Goal: Task Accomplishment & Management: Manage account settings

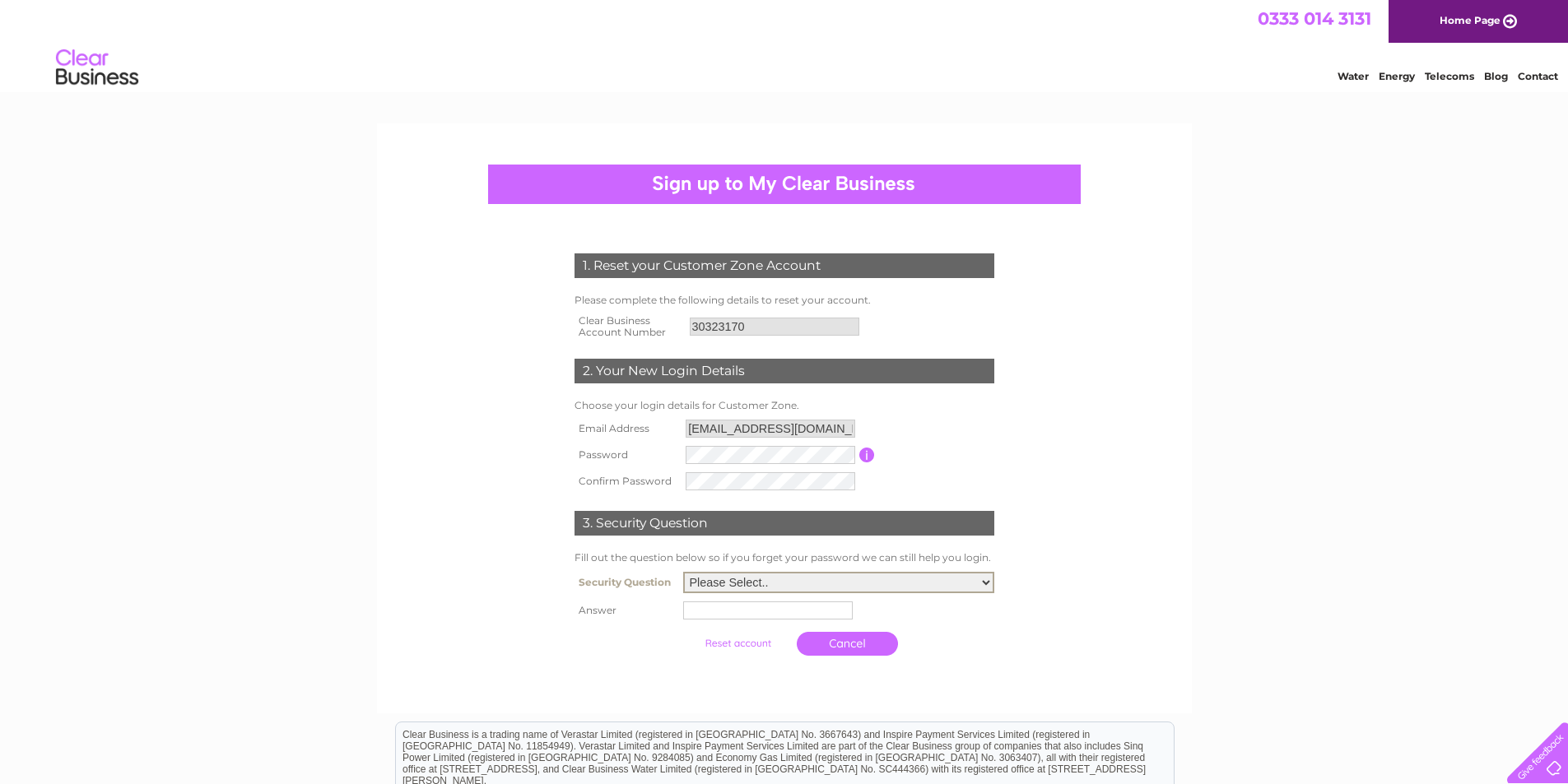
click at [982, 581] on select "Please Select.. In what town or city was your first job? In what town or city d…" at bounding box center [838, 583] width 311 height 22
select select "5"
click at [683, 573] on select "Please Select.. In what town or city was your first job? In what town or city d…" at bounding box center [838, 583] width 311 height 22
click at [781, 617] on input "text" at bounding box center [767, 610] width 169 height 18
type input "Pippa"
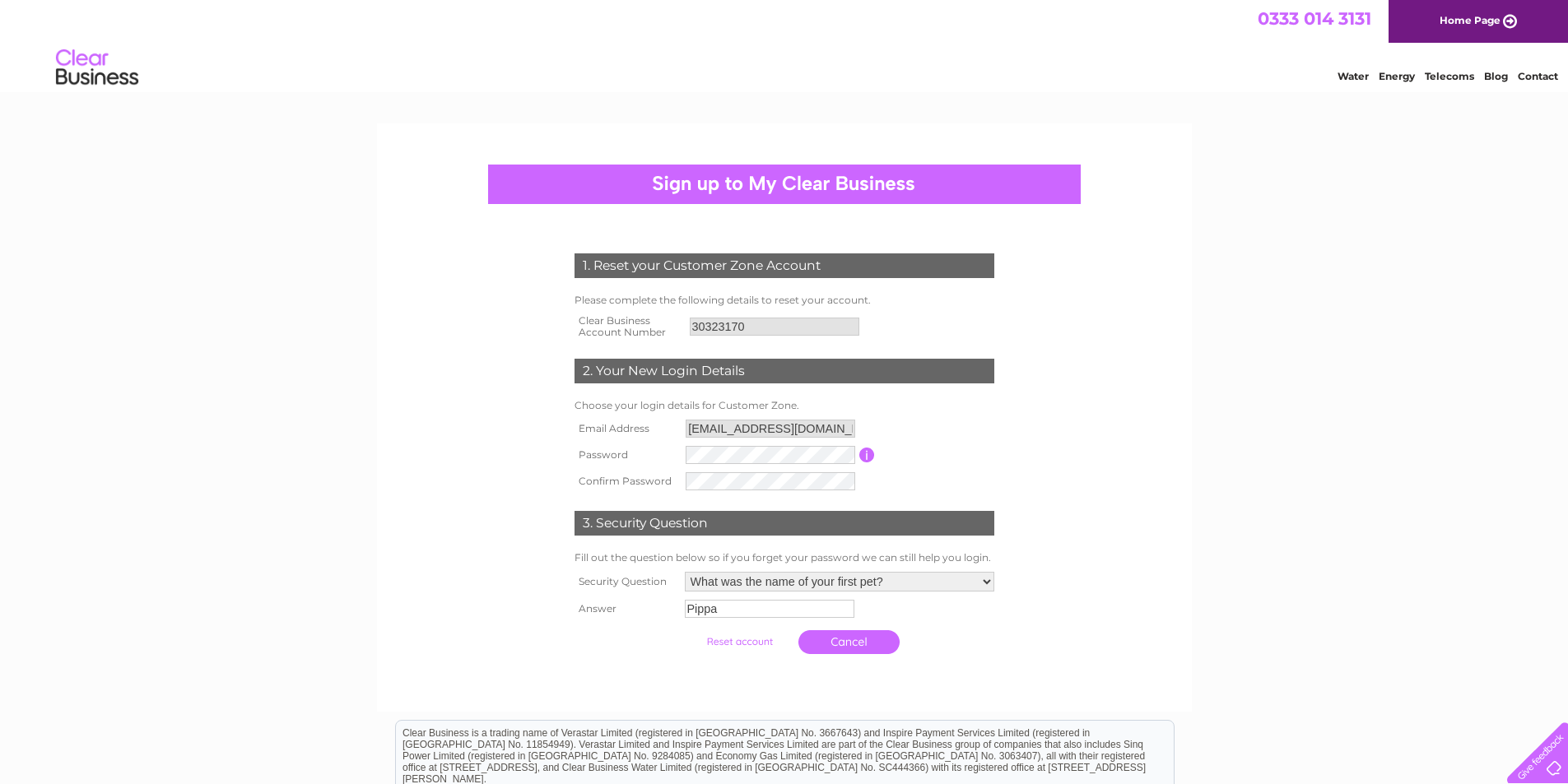
click at [756, 645] on input "submit" at bounding box center [740, 642] width 101 height 23
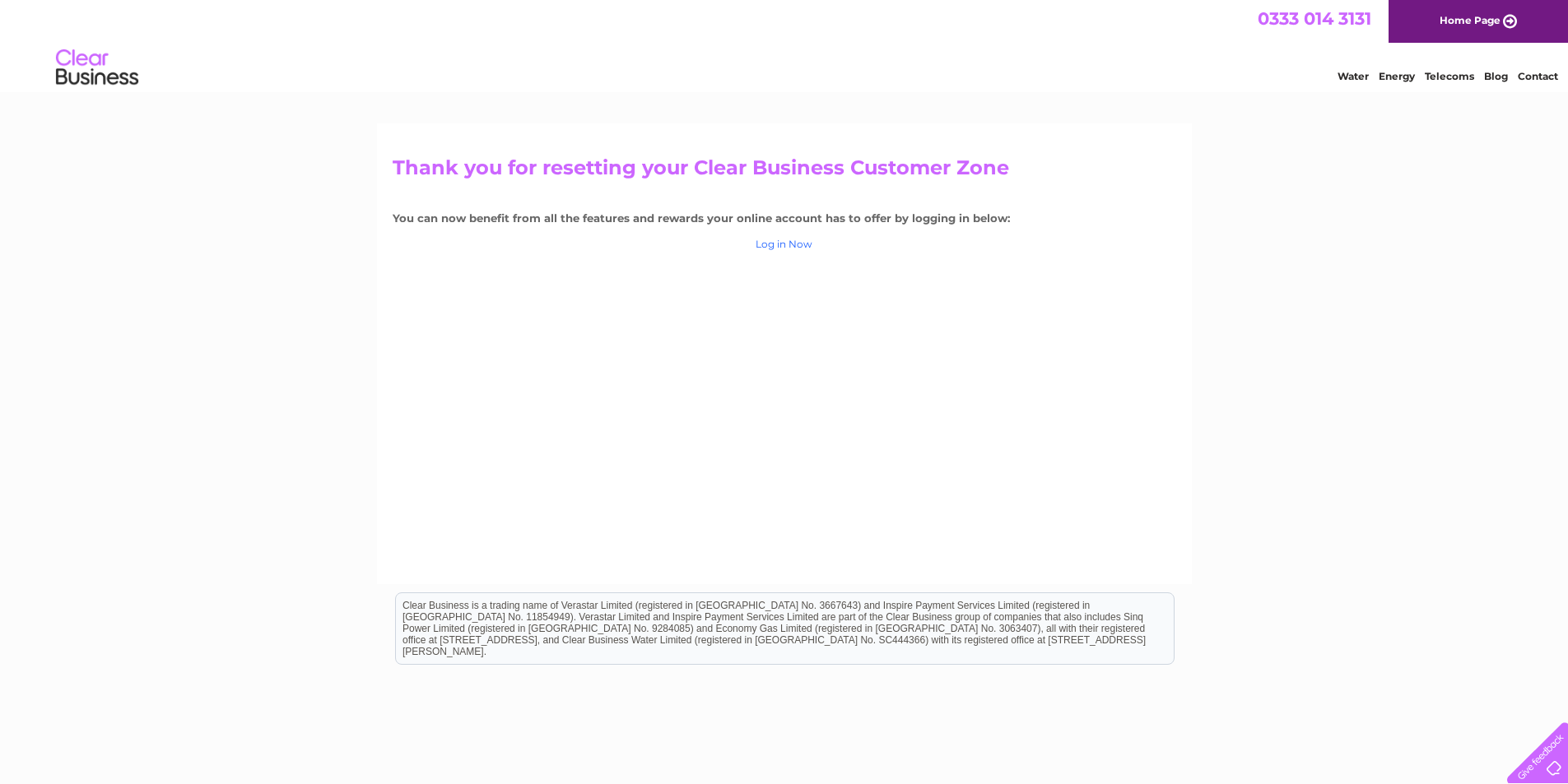
click at [802, 241] on link "Log in Now" at bounding box center [783, 244] width 57 height 12
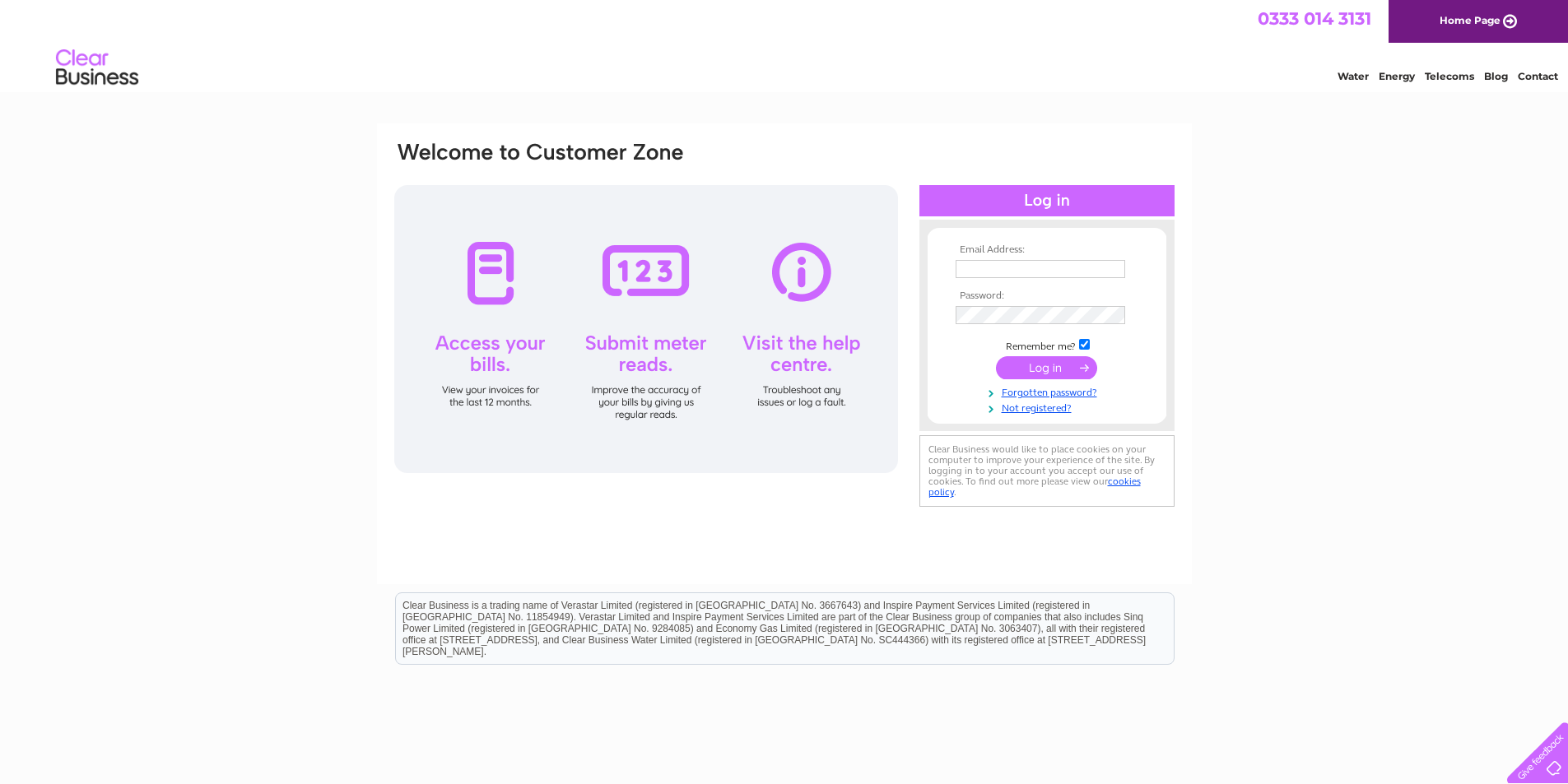
type input "lo@robinsonsmb.com"
click at [1060, 368] on input "submit" at bounding box center [1046, 368] width 101 height 23
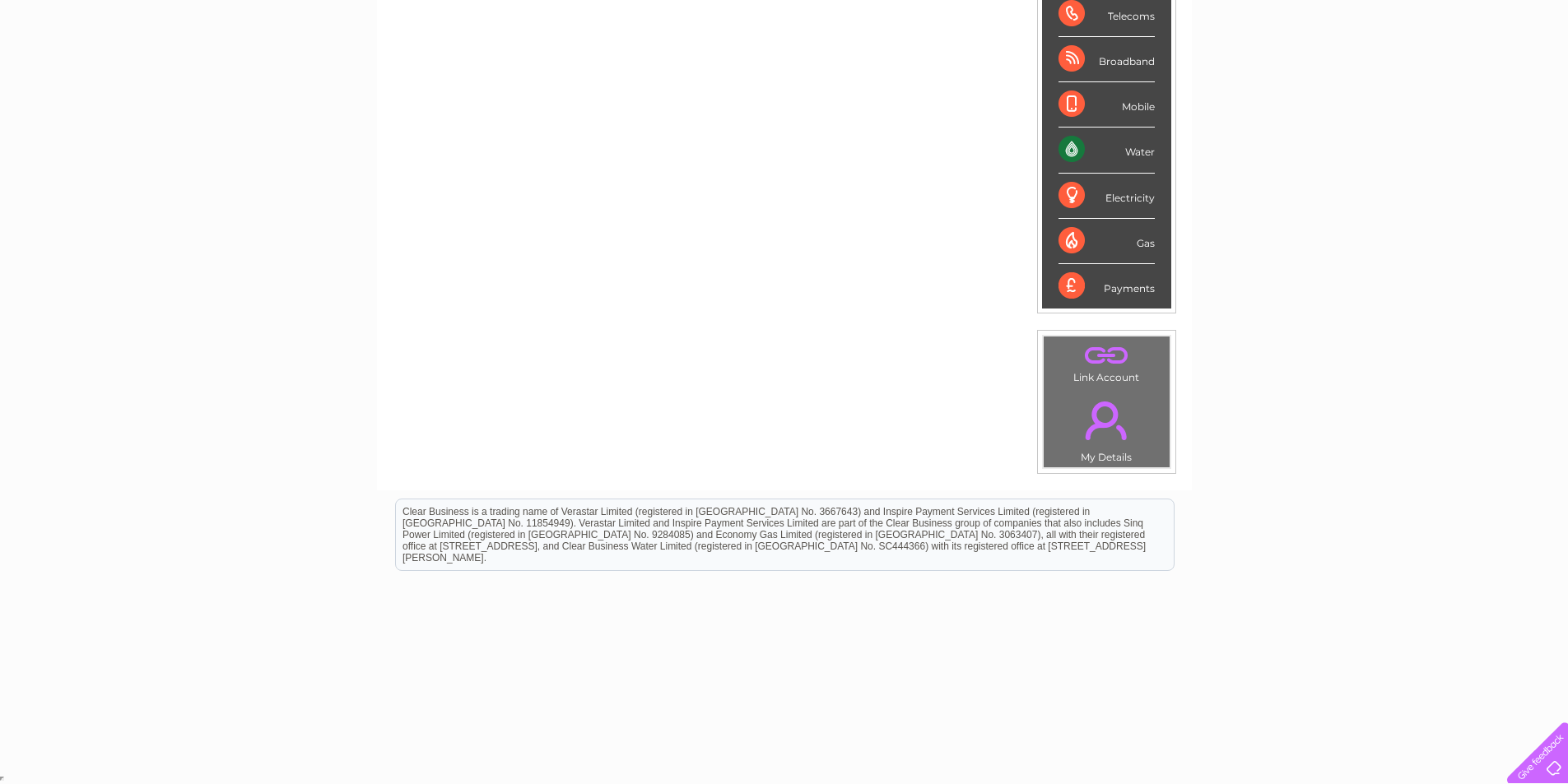
scroll to position [33, 0]
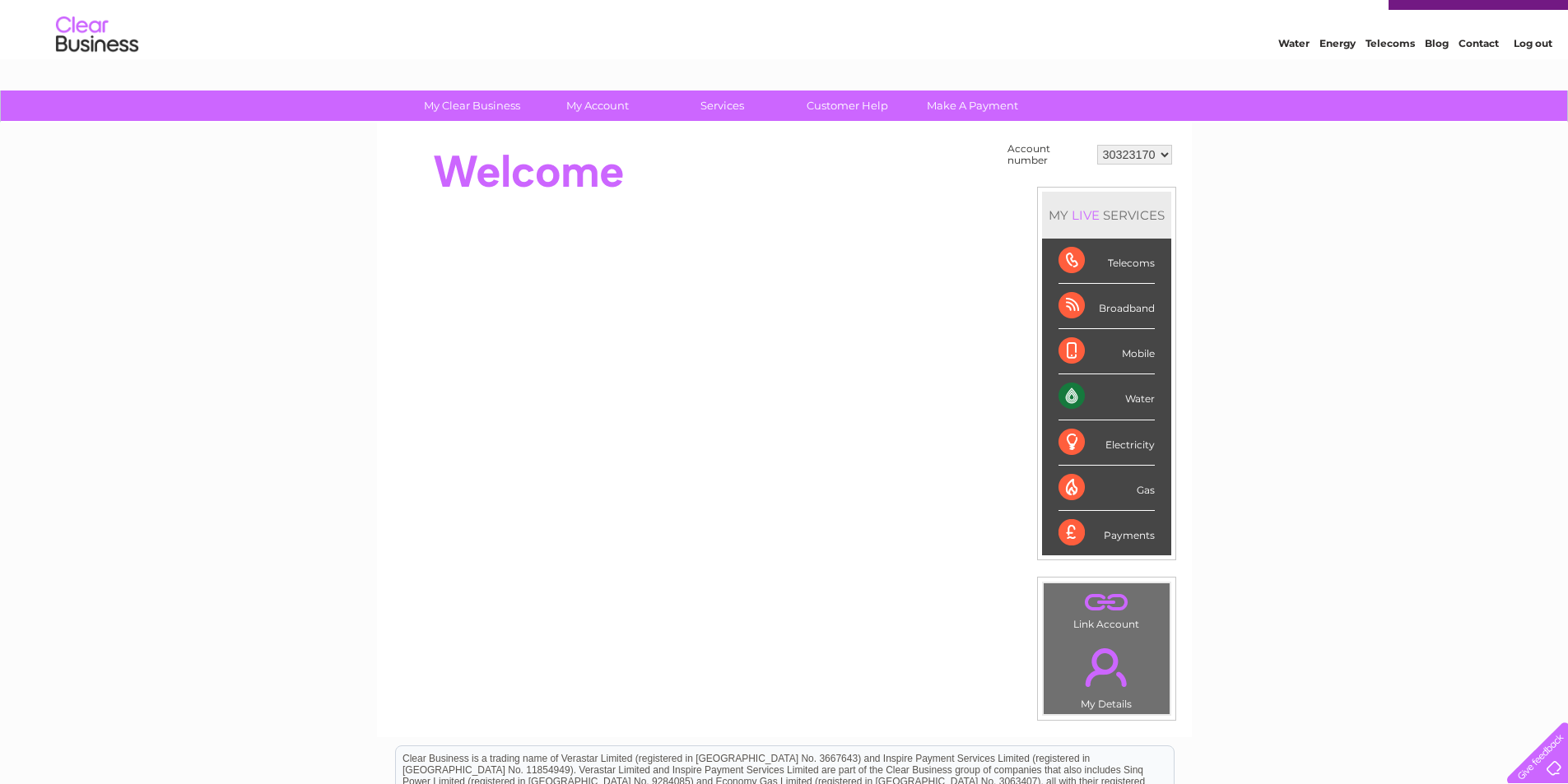
click at [1067, 530] on div "Payments" at bounding box center [1106, 533] width 96 height 44
click at [1069, 531] on div "Payments" at bounding box center [1106, 533] width 96 height 44
click at [1089, 216] on div "LIVE" at bounding box center [1086, 215] width 35 height 16
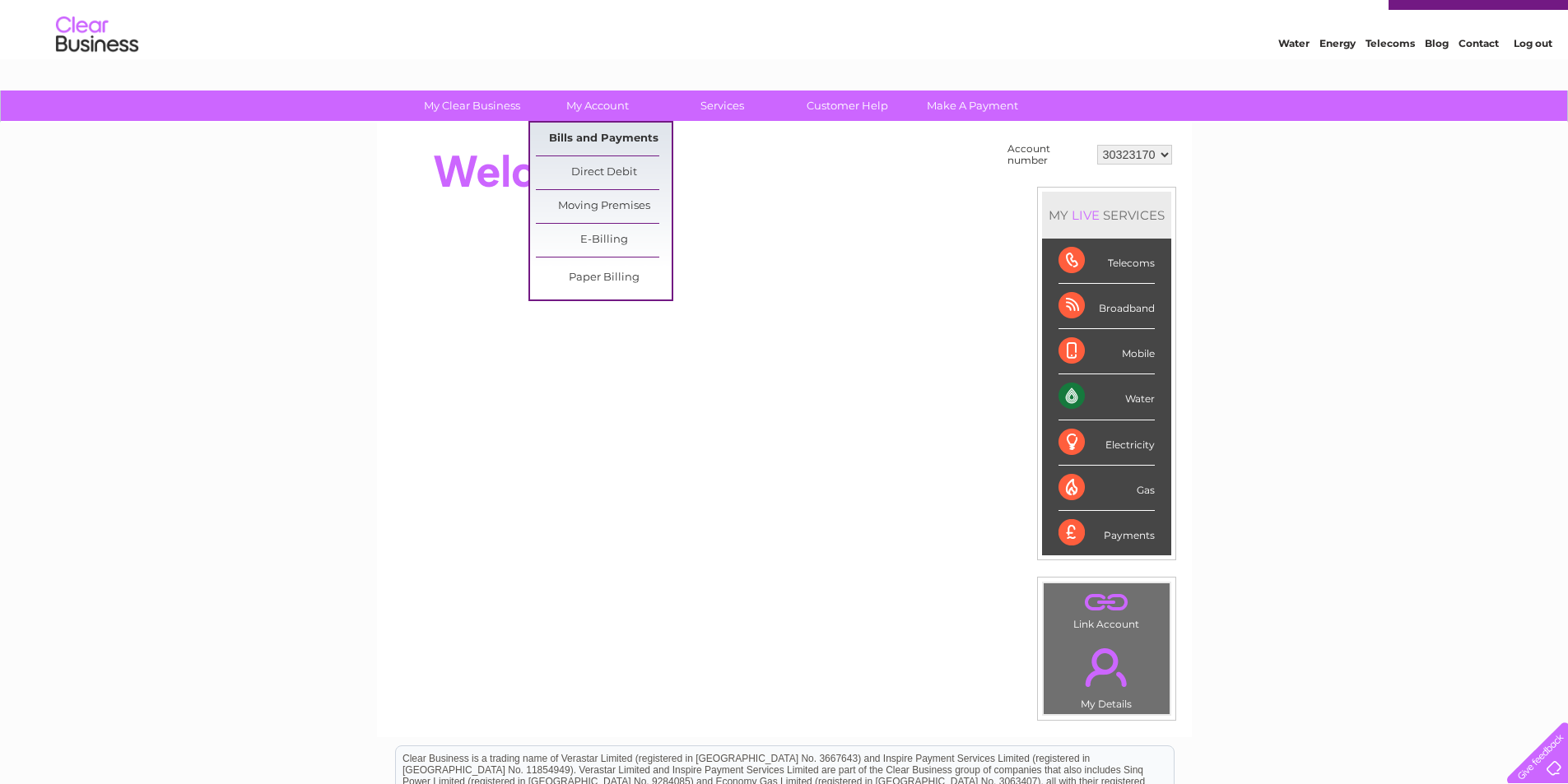
click at [613, 140] on link "Bills and Payments" at bounding box center [603, 140] width 136 height 33
click at [607, 137] on link "Bills and Payments" at bounding box center [603, 140] width 136 height 33
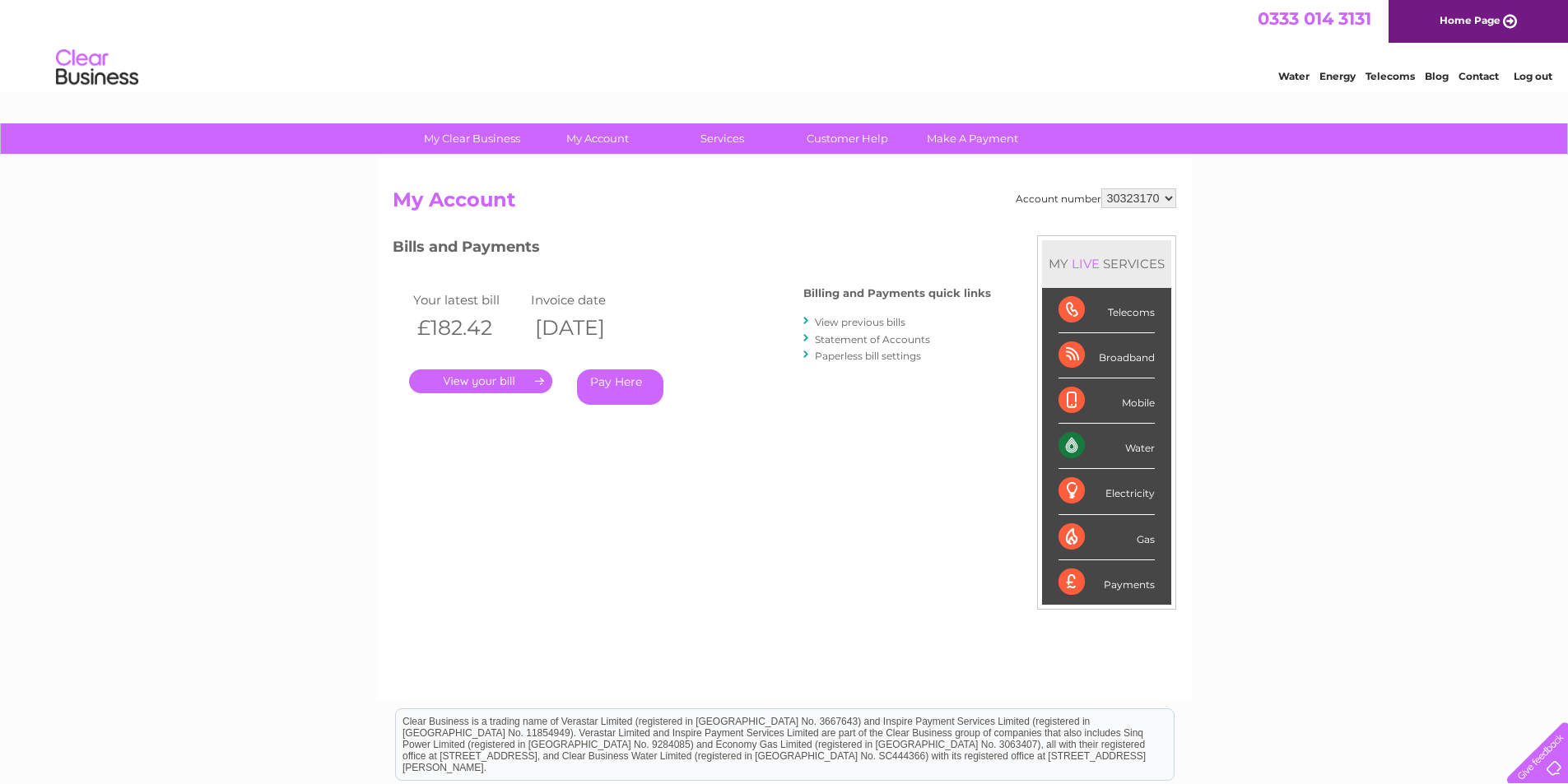
click at [515, 380] on link "." at bounding box center [481, 381] width 143 height 24
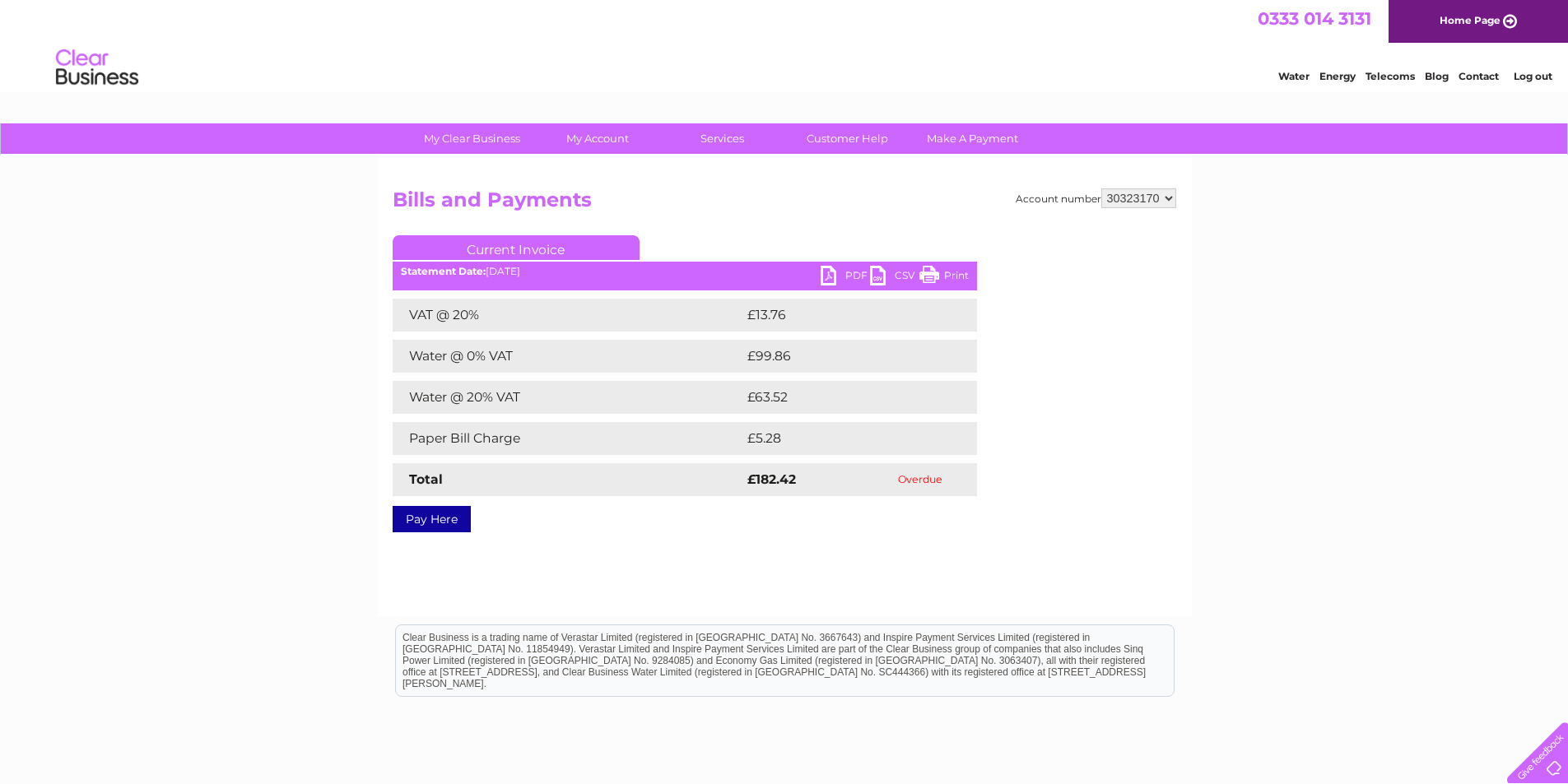
click at [931, 270] on link "Print" at bounding box center [944, 277] width 50 height 24
click at [828, 277] on link "PDF" at bounding box center [845, 277] width 50 height 24
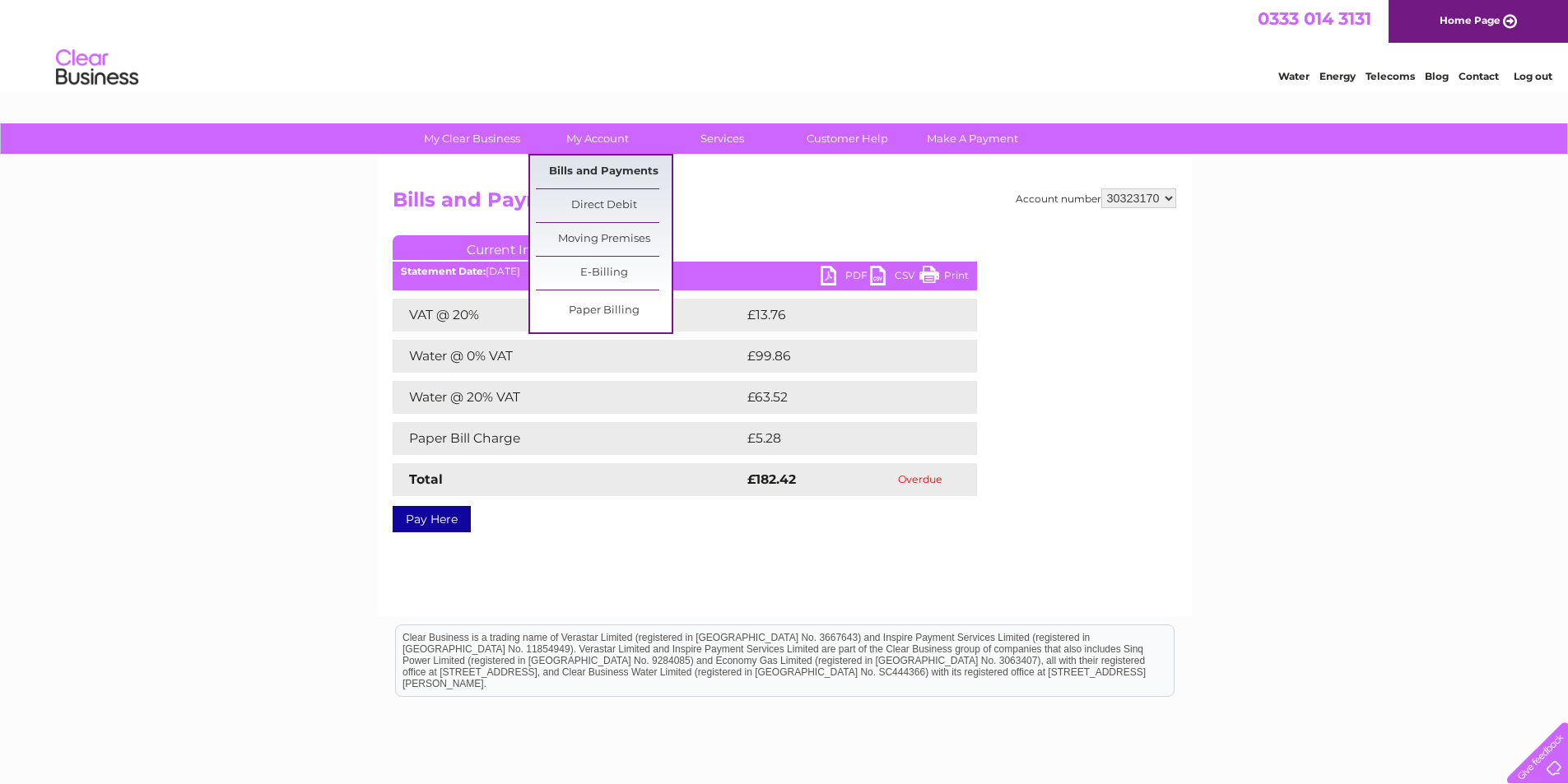
click at [605, 174] on link "Bills and Payments" at bounding box center [603, 172] width 136 height 33
click at [613, 175] on link "Bills and Payments" at bounding box center [603, 172] width 136 height 33
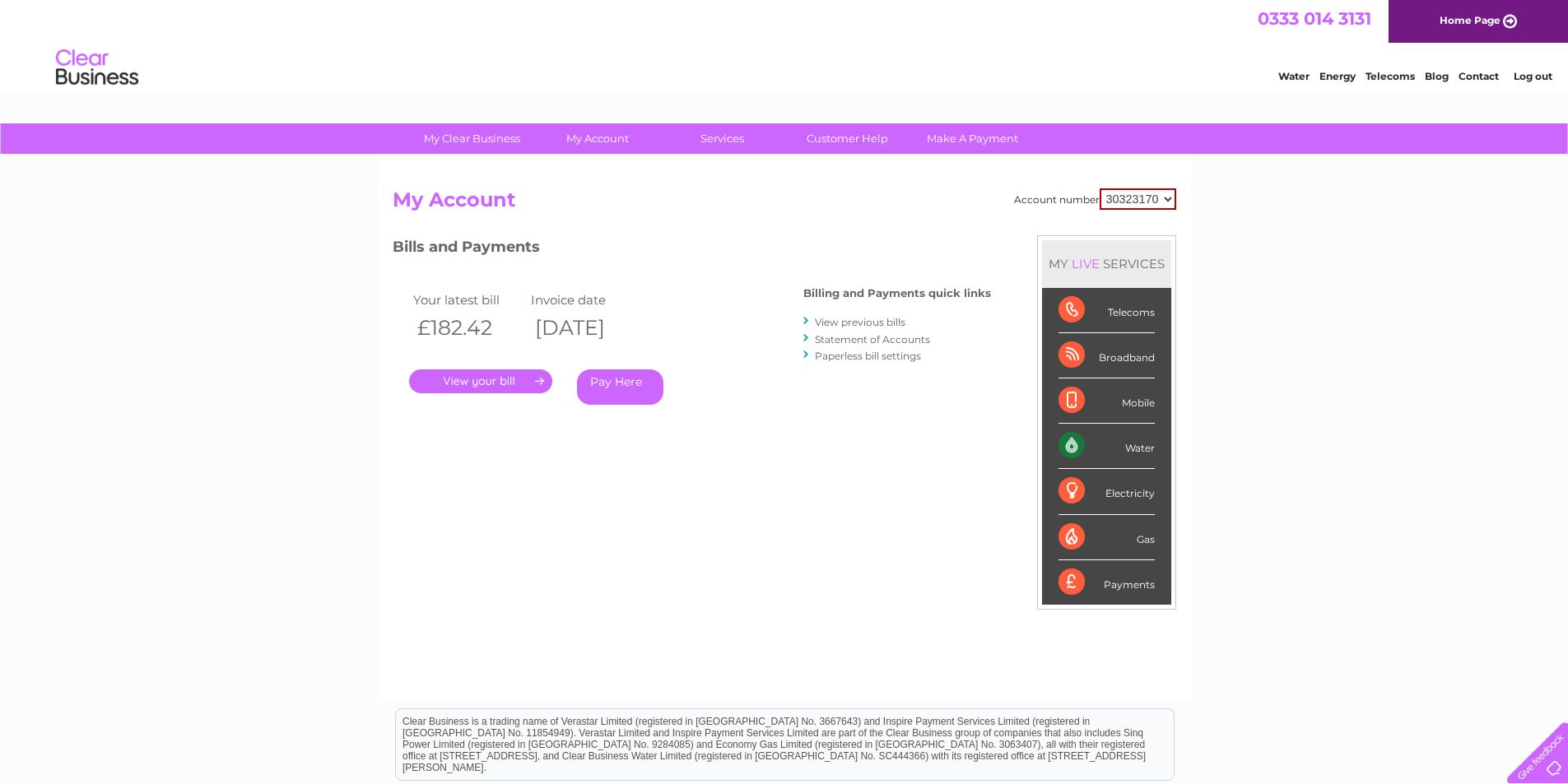
click at [851, 324] on link "View previous bills" at bounding box center [860, 322] width 91 height 12
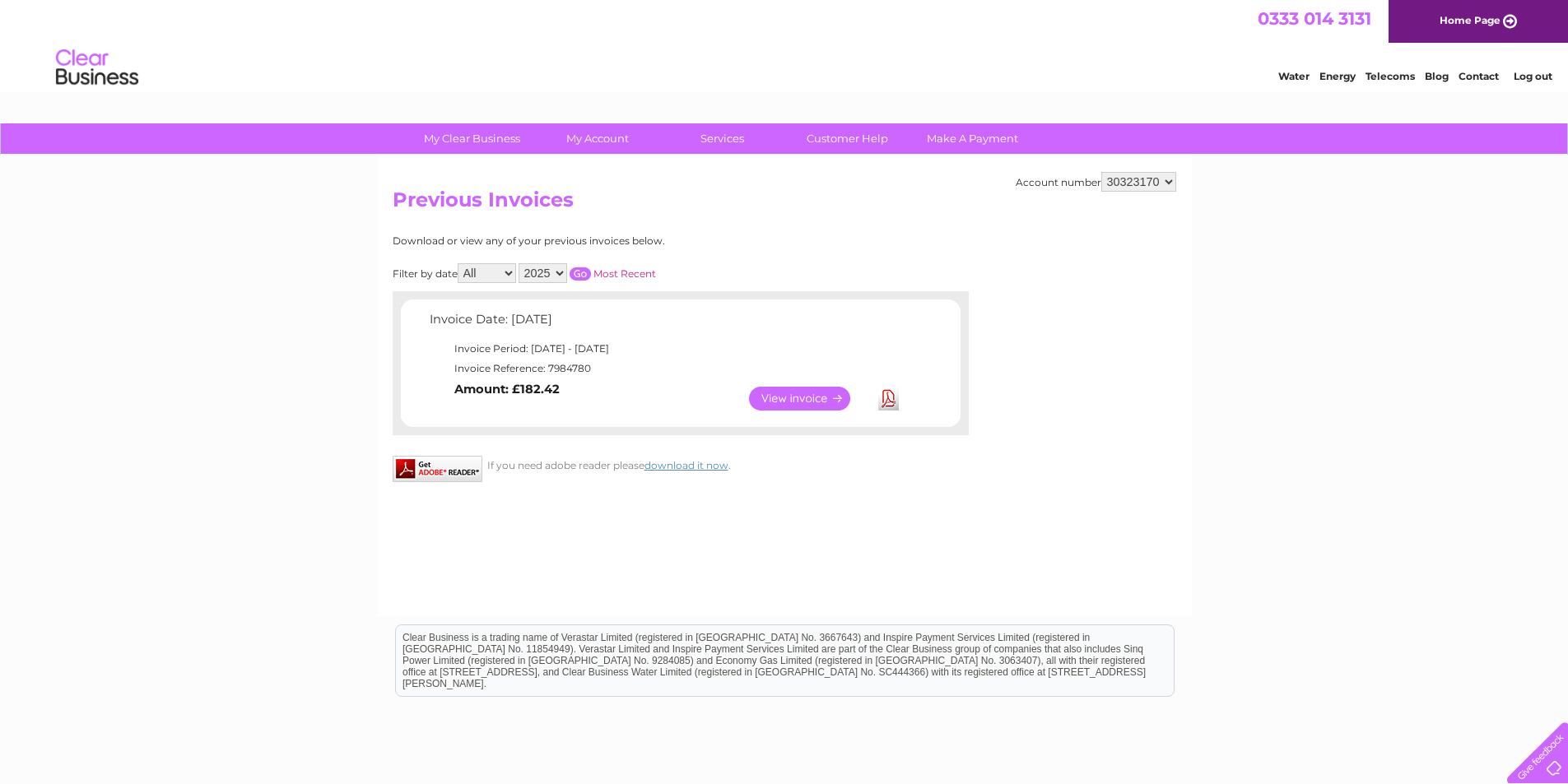
click at [503, 272] on select "All August" at bounding box center [487, 273] width 58 height 20
click at [460, 263] on select "All August" at bounding box center [487, 273] width 58 height 20
click at [812, 398] on link "View" at bounding box center [809, 398] width 121 height 24
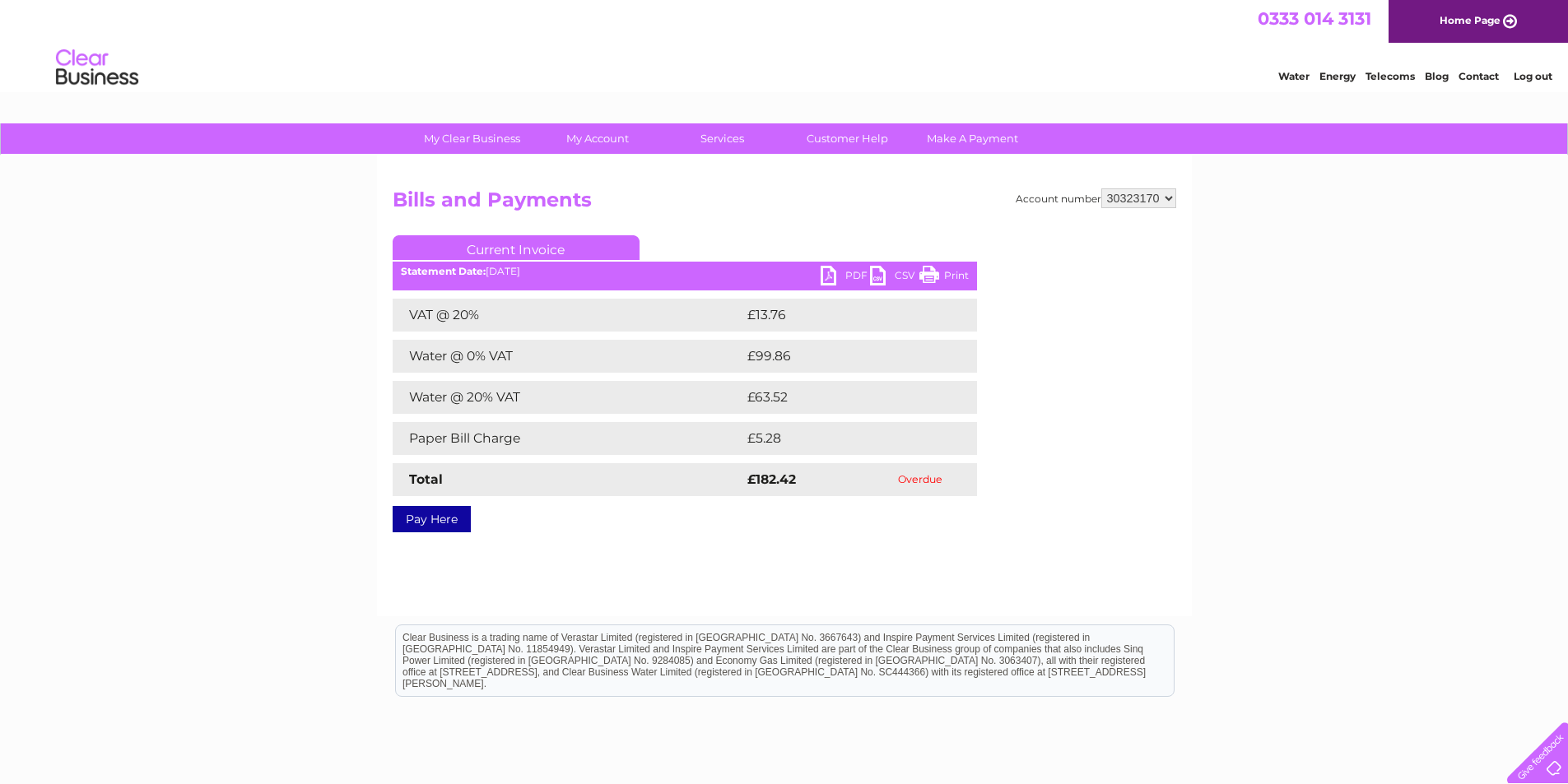
click at [928, 484] on td "Overdue" at bounding box center [920, 480] width 112 height 33
